Goal: Information Seeking & Learning: Learn about a topic

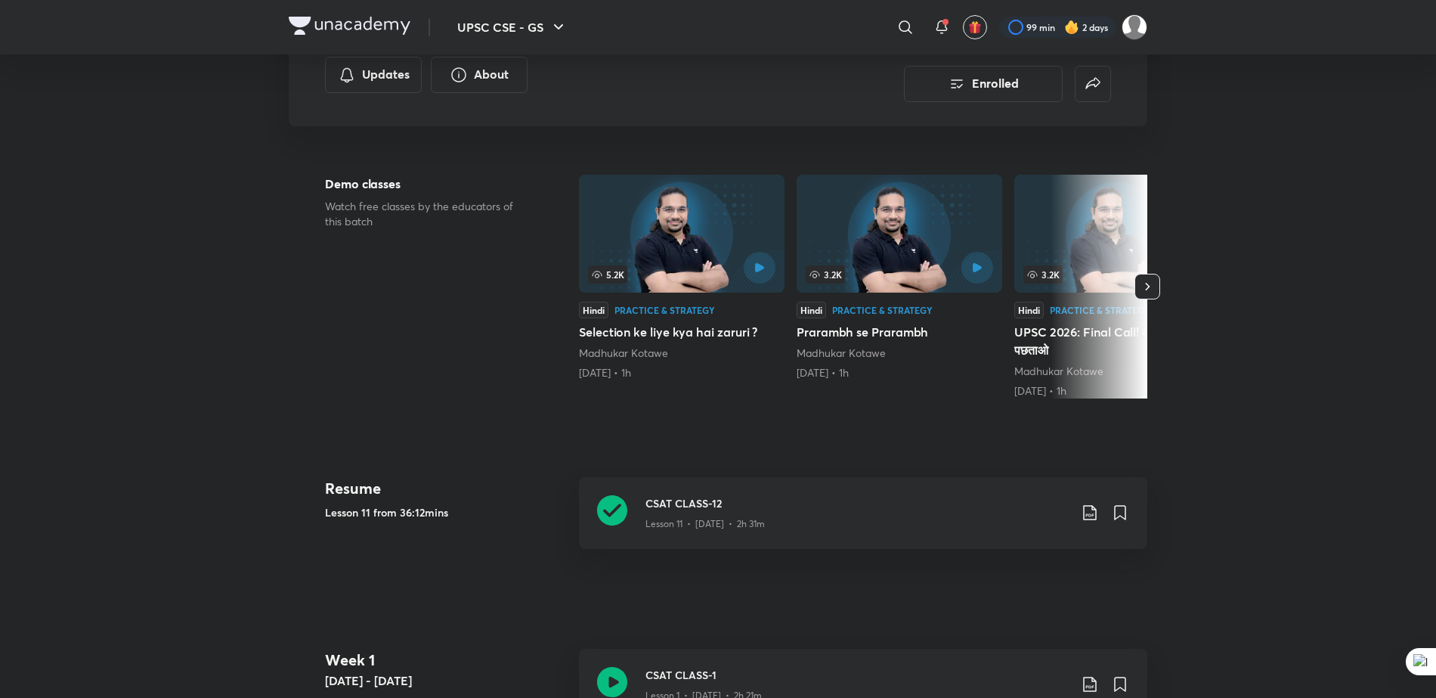
scroll to position [302, 0]
click at [701, 494] on h3 "CSAT CLASS-12" at bounding box center [857, 502] width 423 height 16
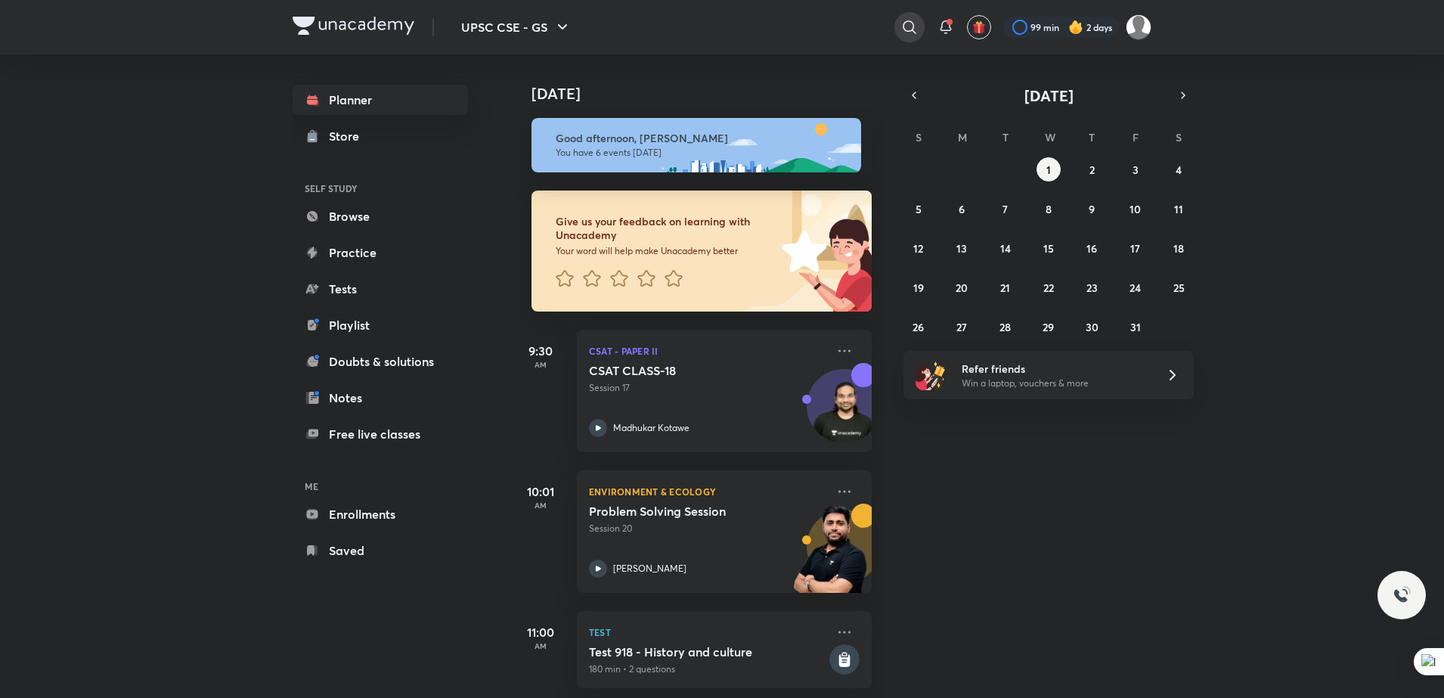
click at [907, 15] on div at bounding box center [909, 27] width 30 height 30
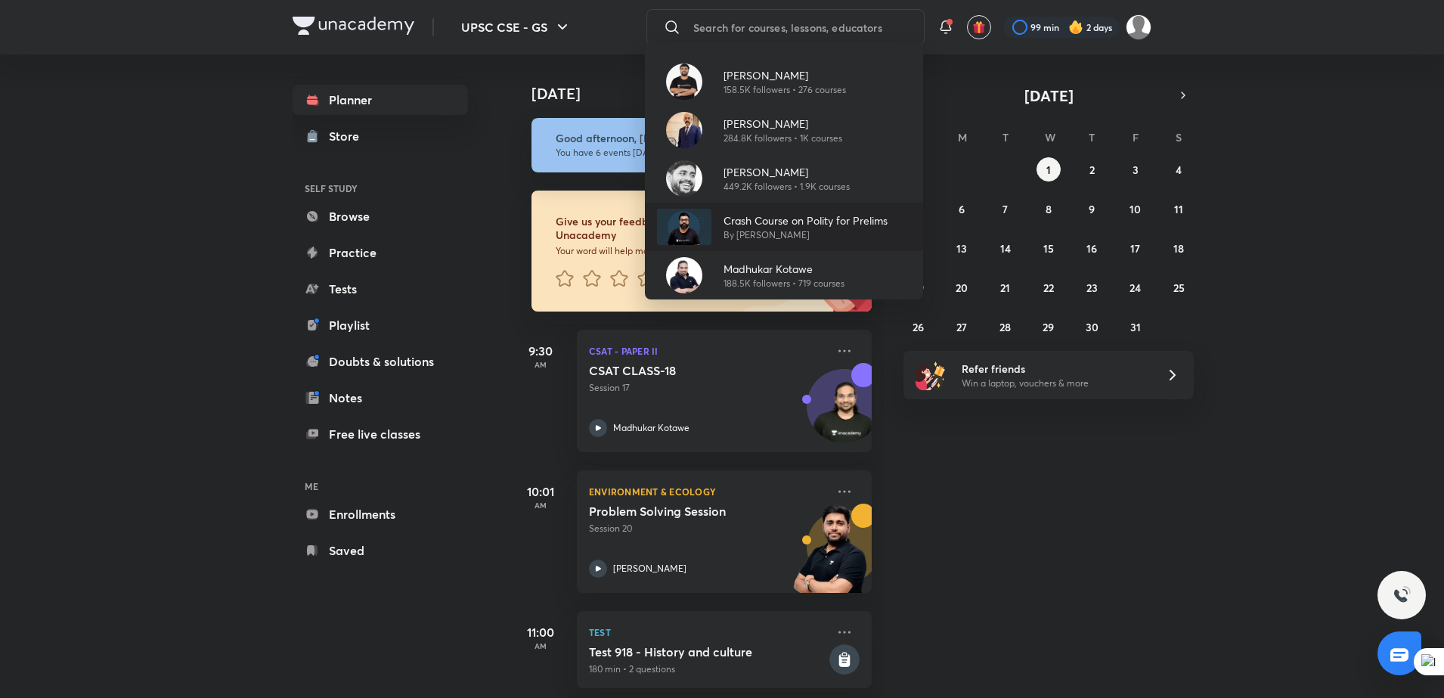
click at [761, 246] on div "Crash Course on Polity for Prelims By [PERSON_NAME]" at bounding box center [784, 227] width 278 height 48
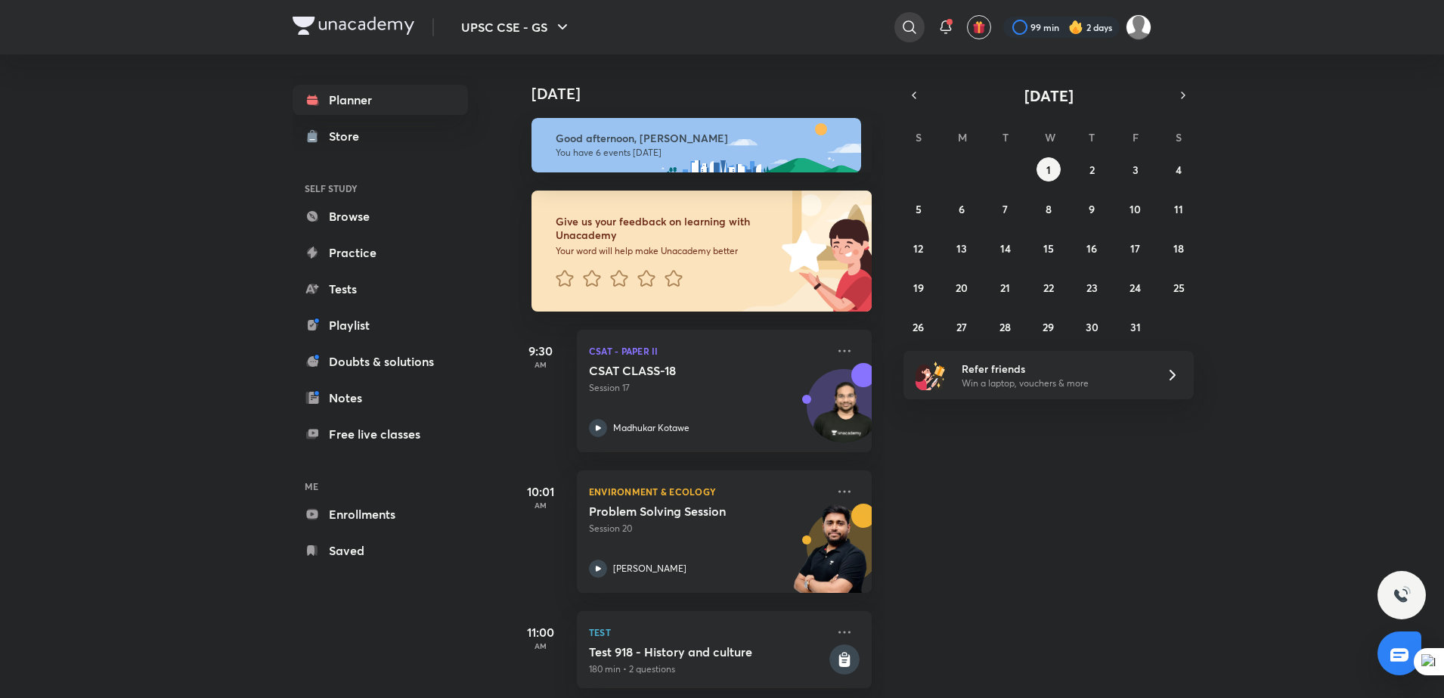
click at [900, 36] on icon at bounding box center [909, 27] width 18 height 18
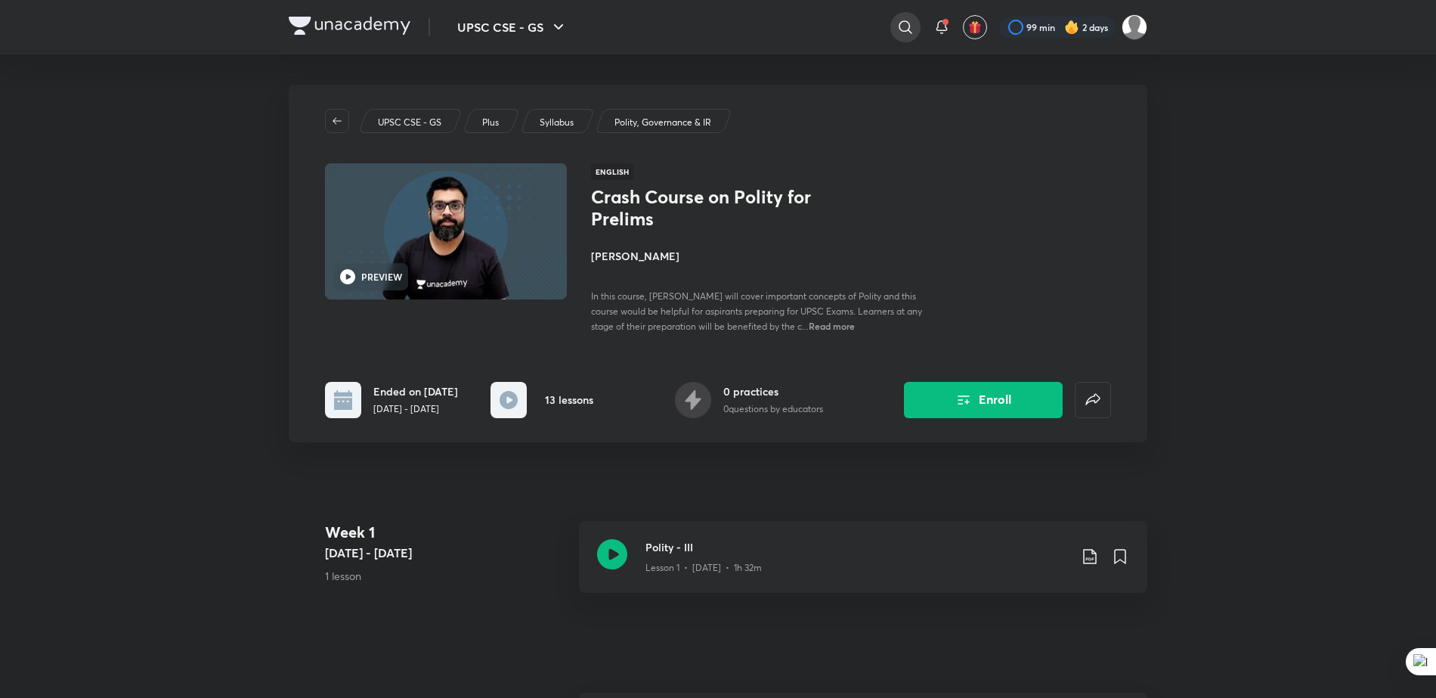
click at [906, 28] on icon at bounding box center [906, 27] width 18 height 18
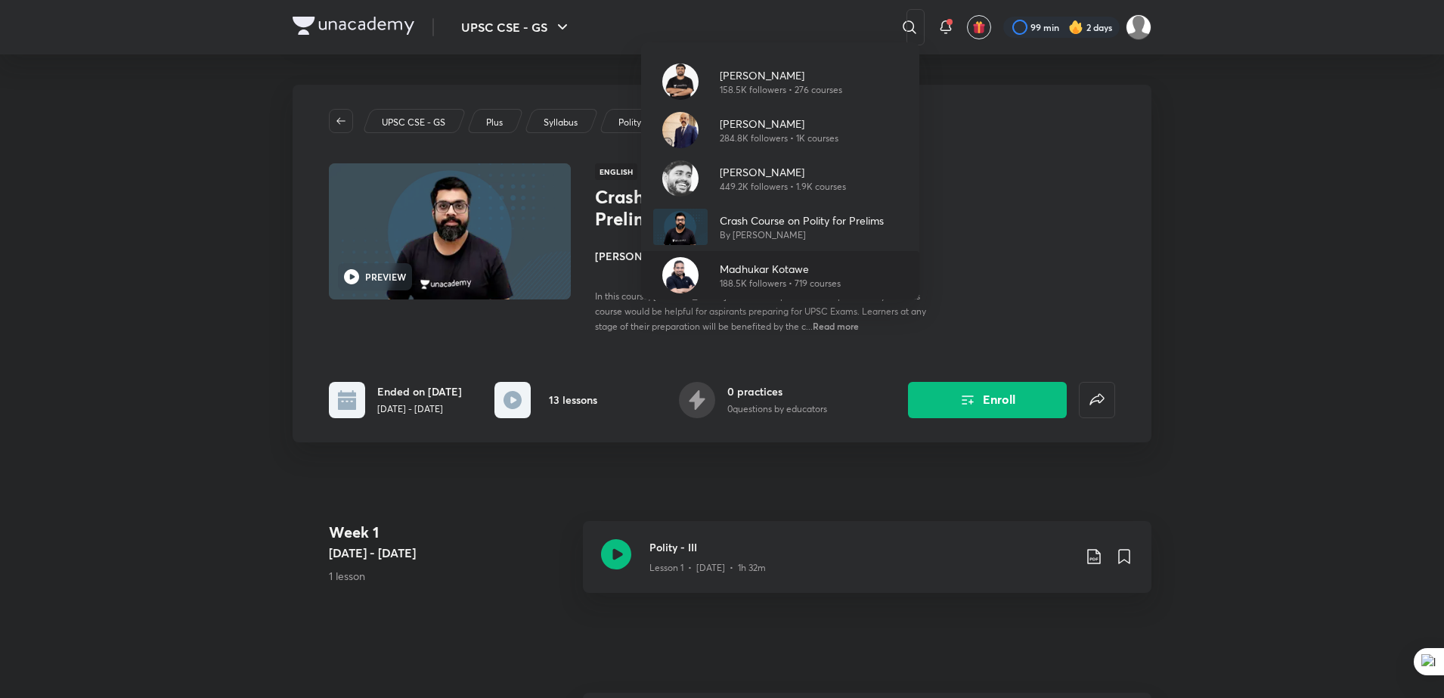
click at [759, 268] on p "Madhukar Kotawe" at bounding box center [780, 269] width 121 height 16
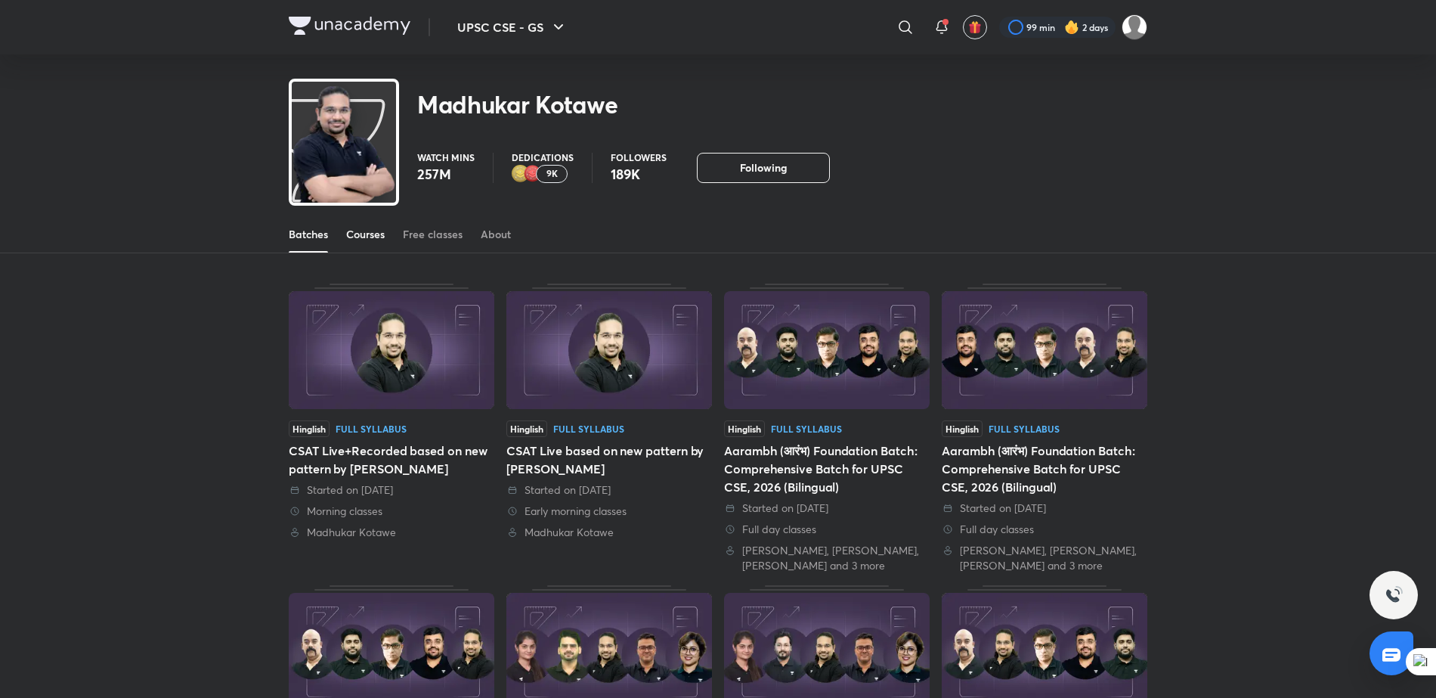
click at [364, 228] on div "Courses" at bounding box center [365, 234] width 39 height 15
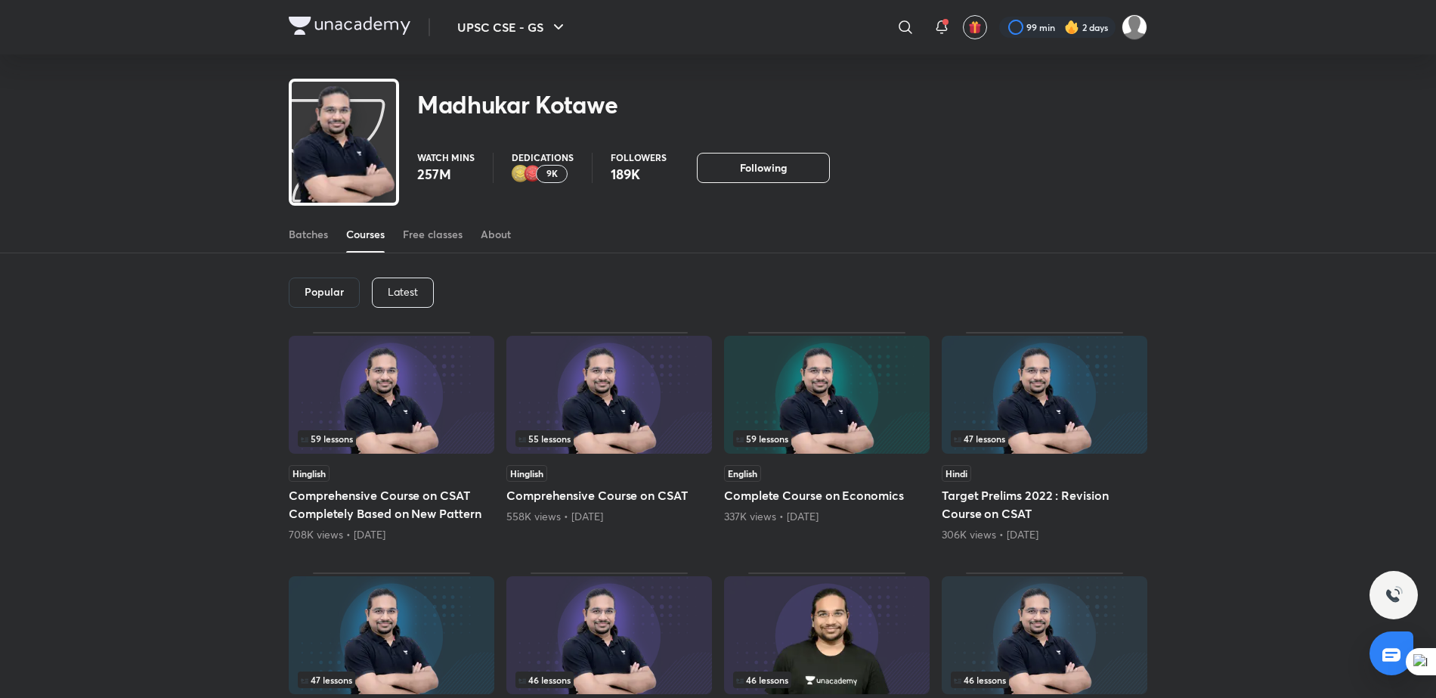
click at [425, 296] on div "Latest" at bounding box center [403, 292] width 62 height 30
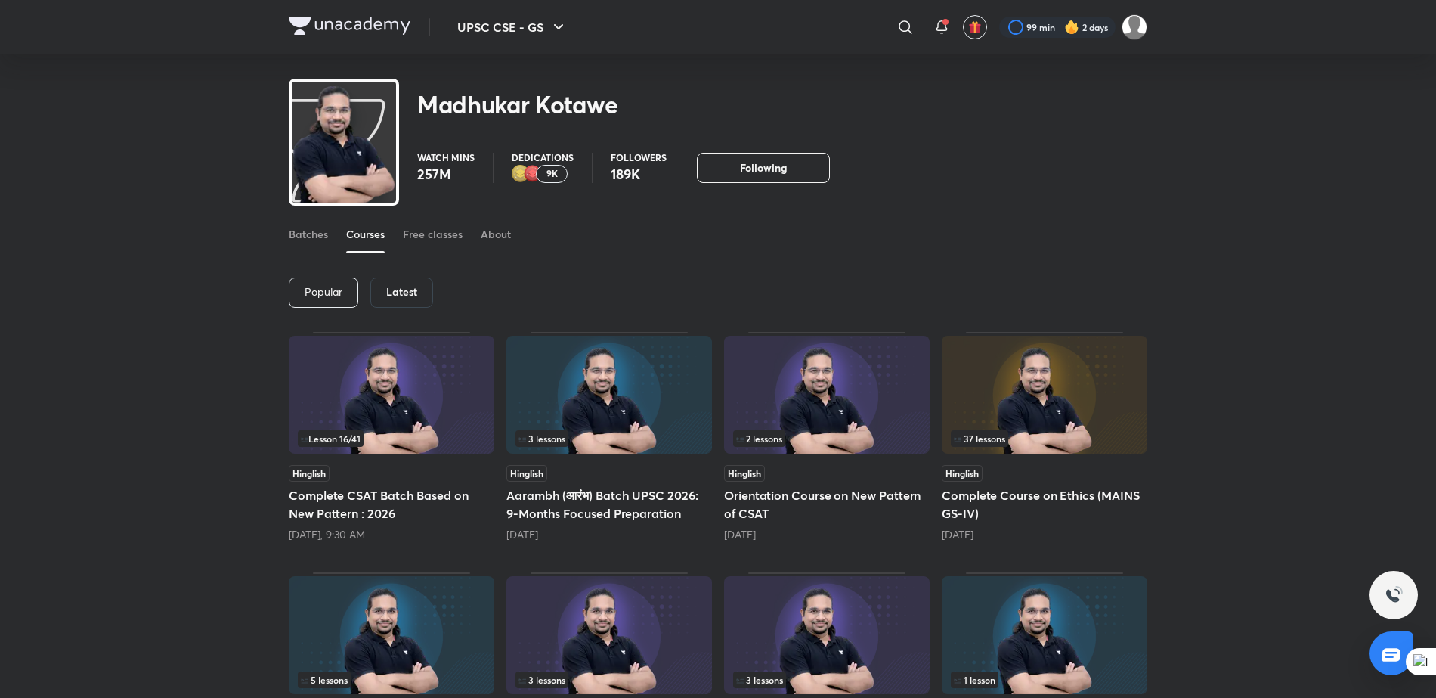
click at [432, 388] on img at bounding box center [392, 395] width 206 height 118
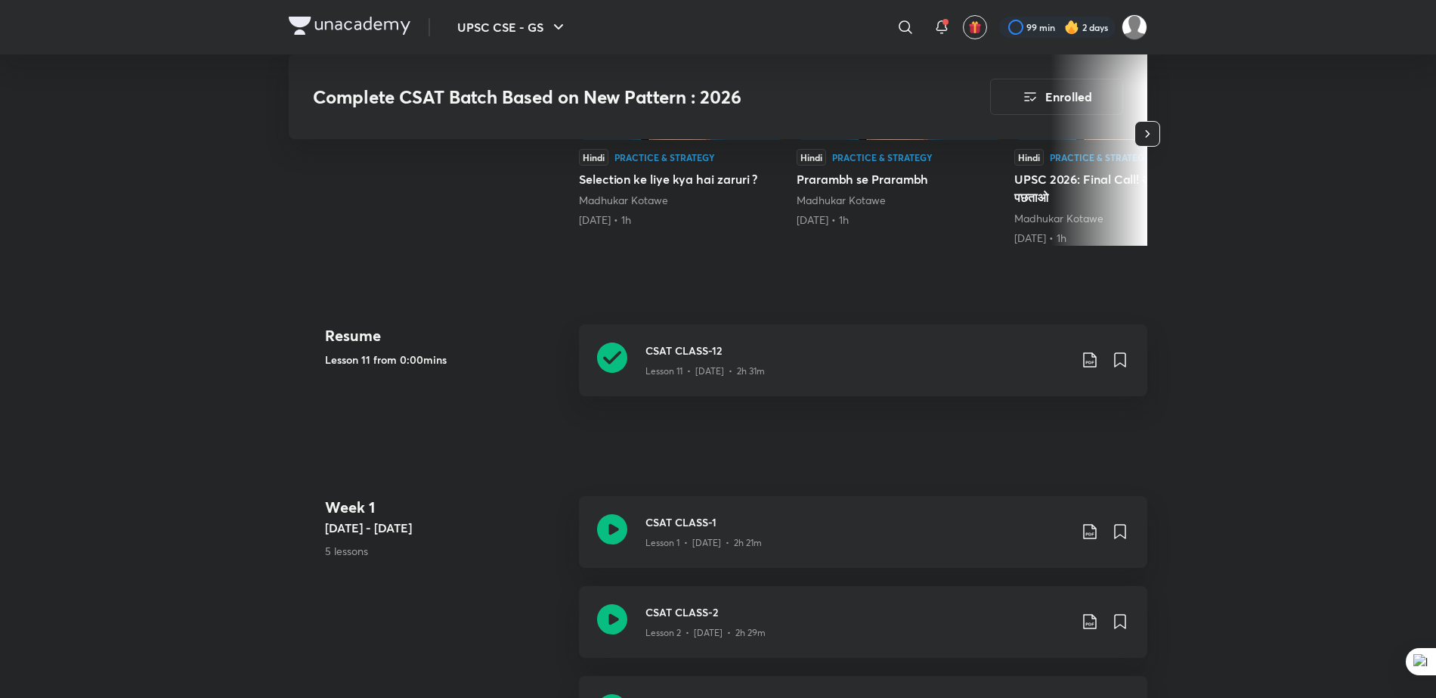
scroll to position [457, 0]
click at [692, 334] on div "CSAT CLASS-12 Lesson 11 • [DATE] • 2h 31m" at bounding box center [863, 357] width 568 height 72
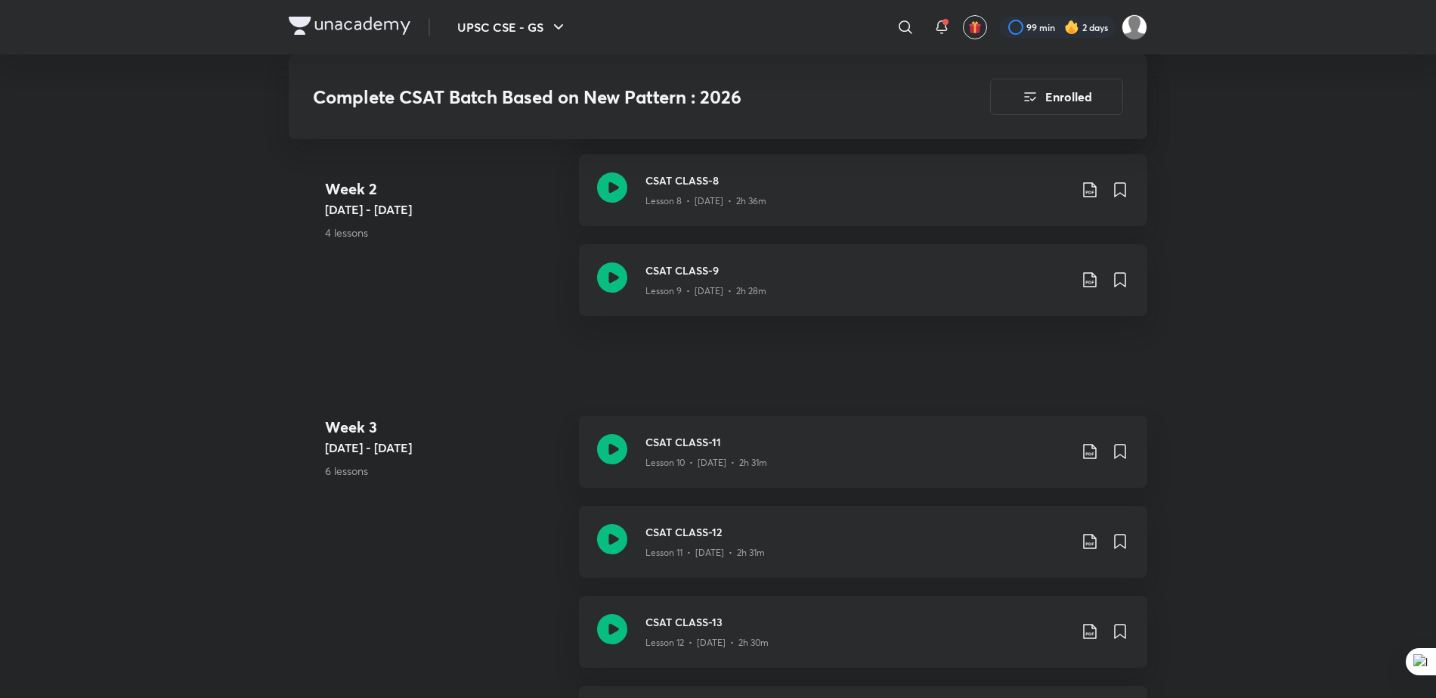
scroll to position [1518, 0]
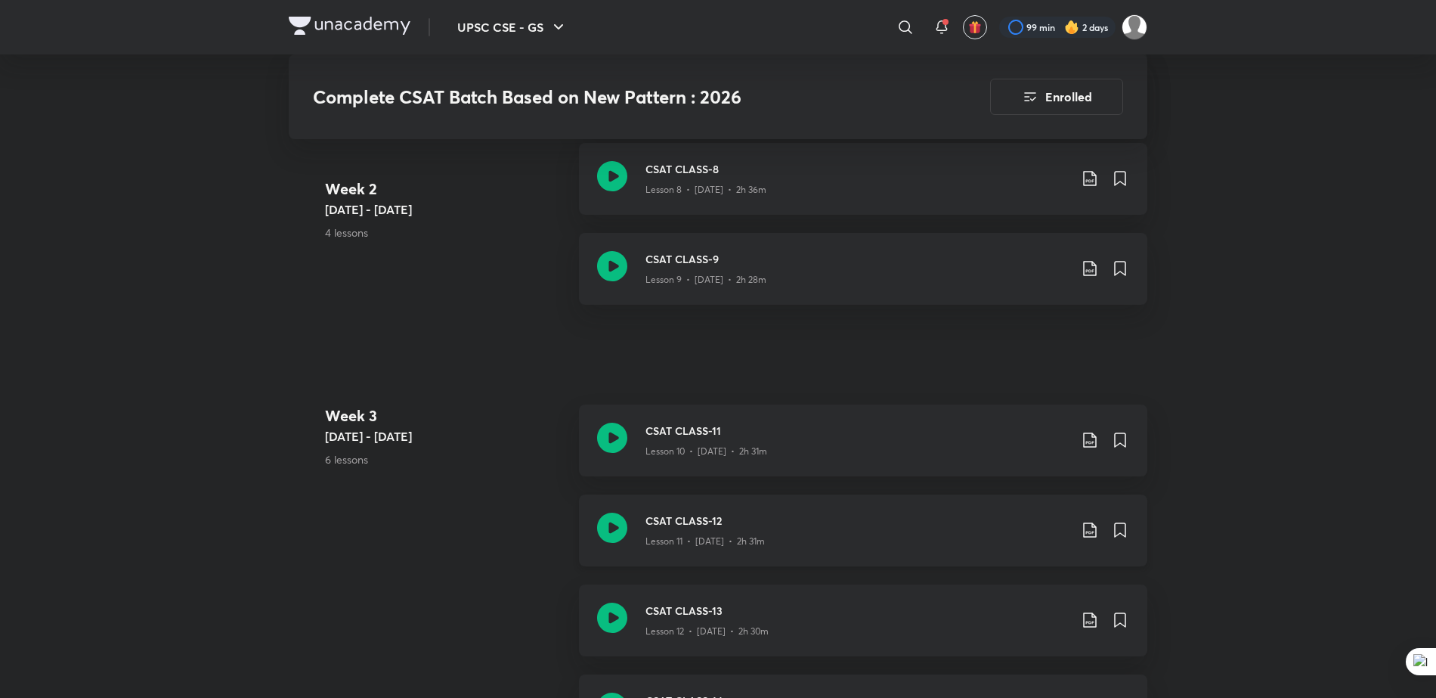
click at [680, 528] on div "Lesson 11 • [DATE] • 2h 31m" at bounding box center [857, 538] width 423 height 20
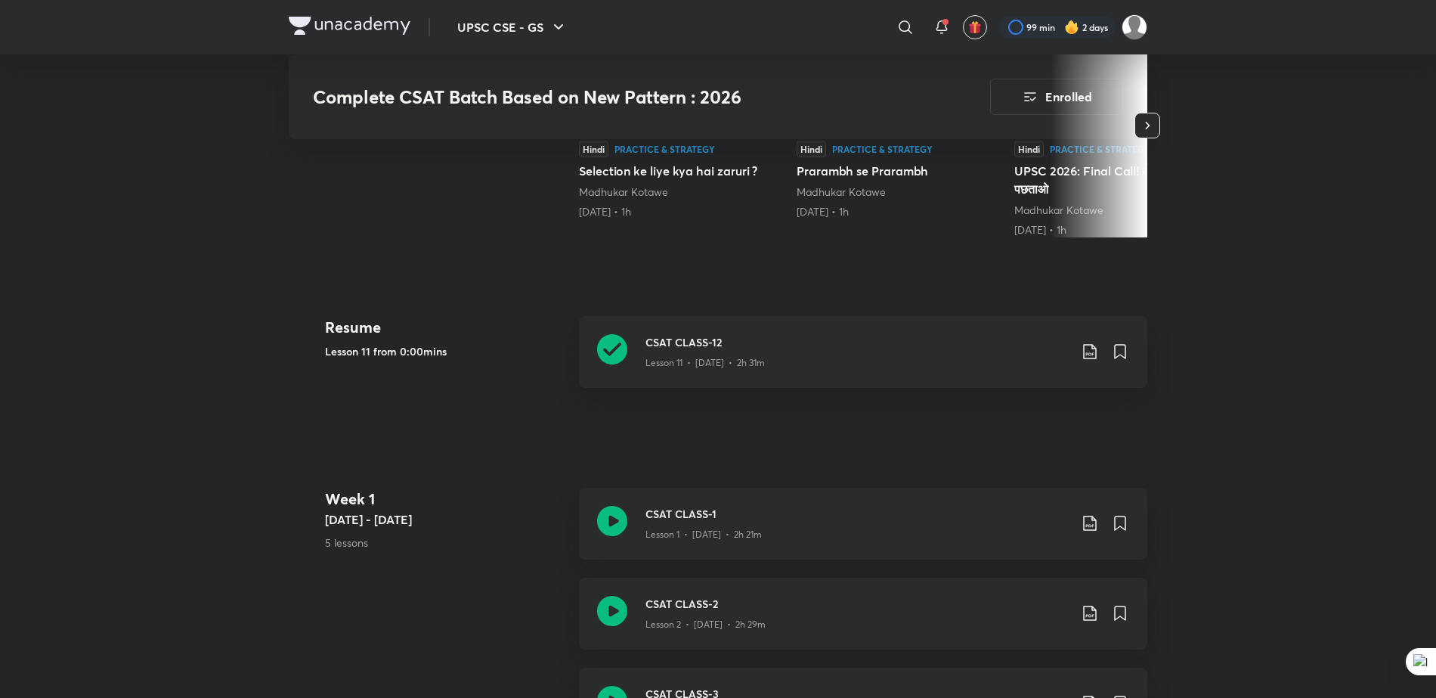
scroll to position [475, 0]
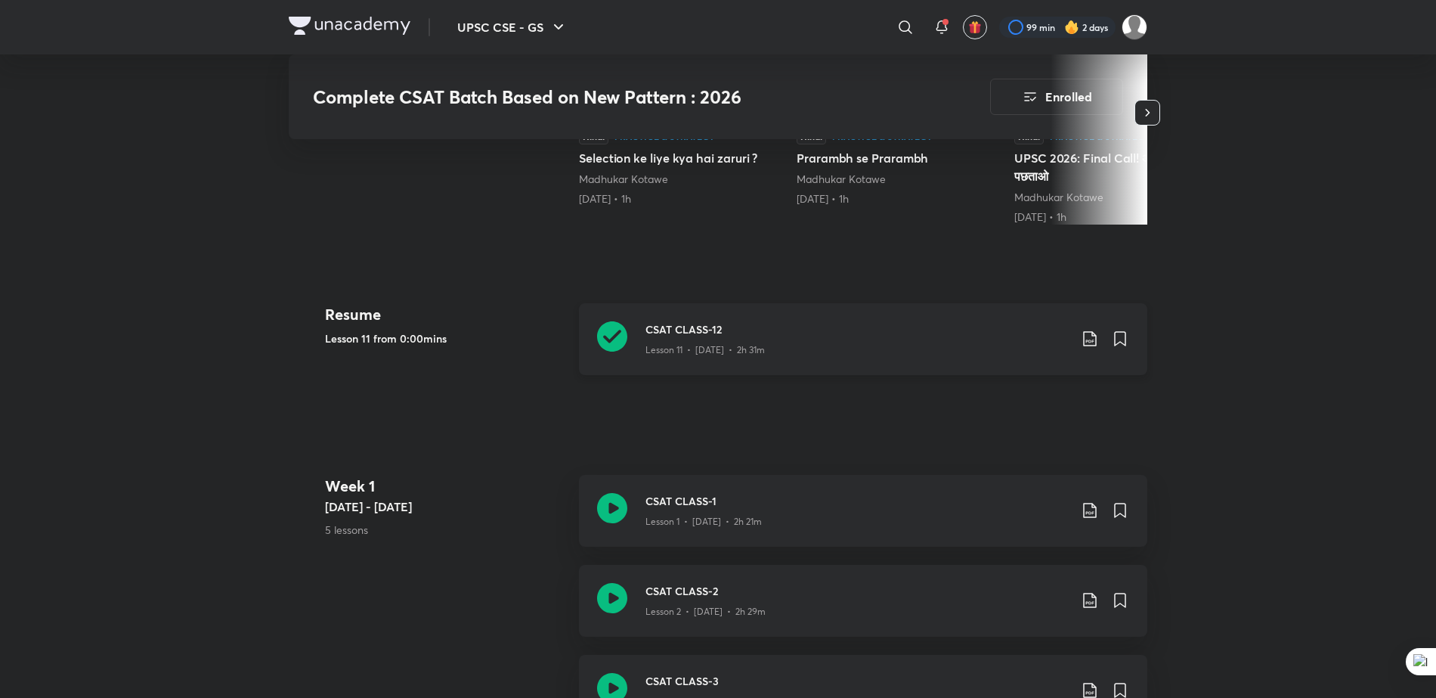
click at [744, 347] on p "Lesson 11 • [DATE] • 2h 31m" at bounding box center [705, 350] width 119 height 14
